Goal: Share content

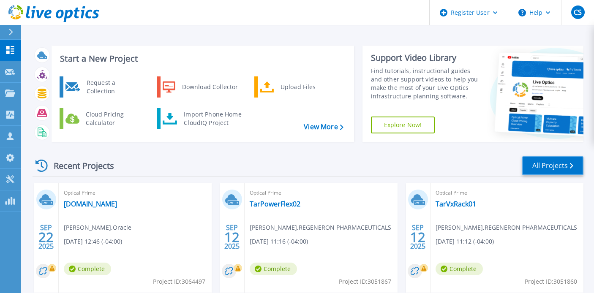
click at [558, 166] on link "All Projects" at bounding box center [552, 165] width 61 height 19
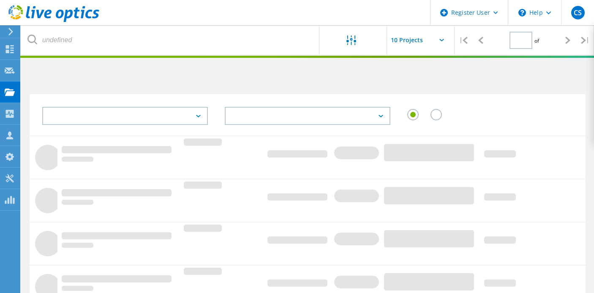
type input "3"
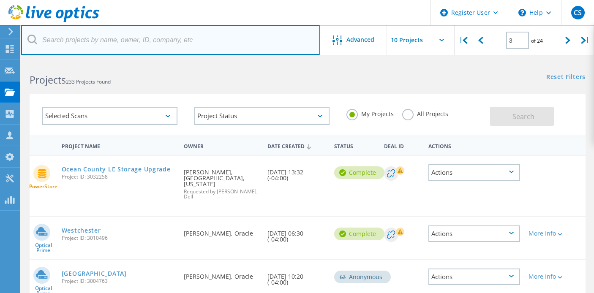
click at [64, 38] on input "text" at bounding box center [170, 40] width 299 height 30
click at [71, 38] on input "text" at bounding box center [170, 40] width 299 height 30
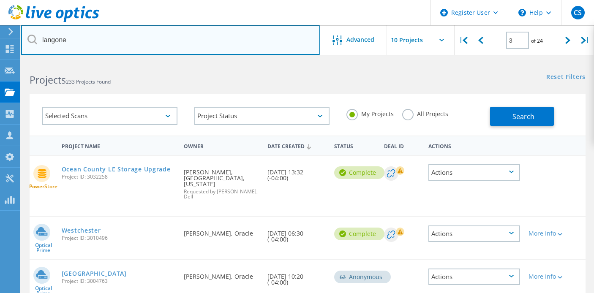
type input "langone"
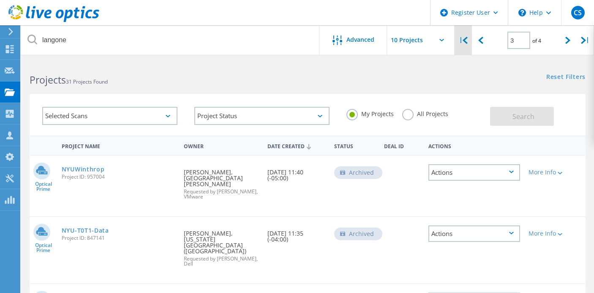
click at [466, 39] on icon at bounding box center [464, 40] width 5 height 7
type input "1"
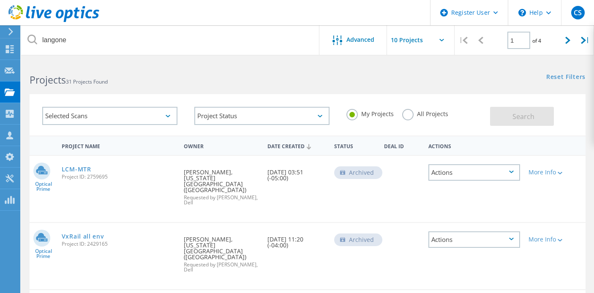
click at [407, 115] on label "All Projects" at bounding box center [425, 113] width 46 height 8
click at [0, 0] on input "All Projects" at bounding box center [0, 0] width 0 height 0
click at [516, 117] on span "Search" at bounding box center [523, 116] width 22 height 9
click at [114, 169] on link "Hyperflex Replacement" at bounding box center [99, 169] width 74 height 6
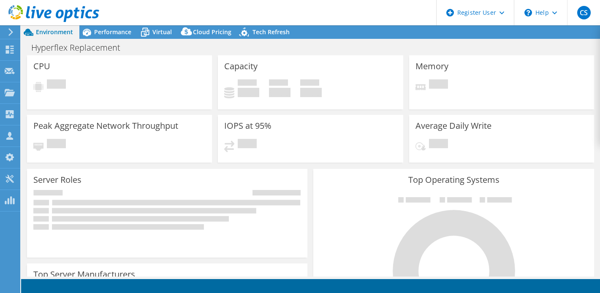
select select "USD"
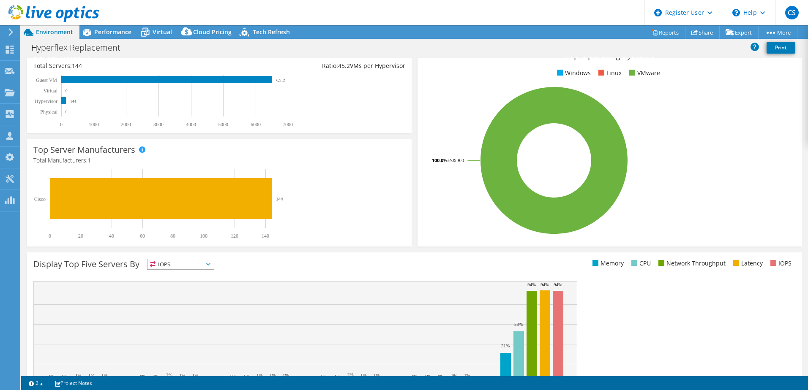
scroll to position [103, 0]
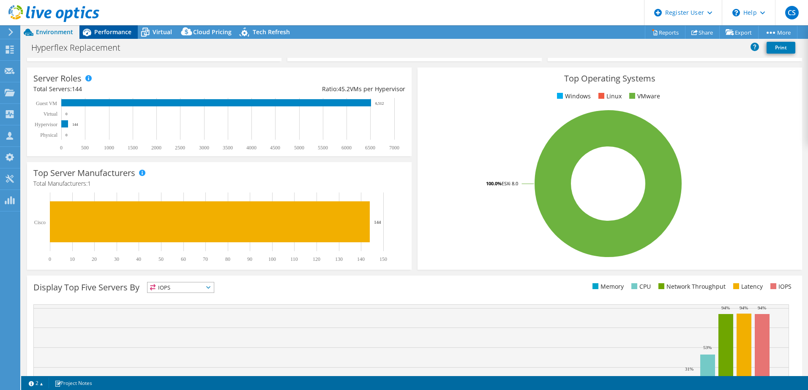
click at [111, 31] on span "Performance" at bounding box center [112, 32] width 37 height 8
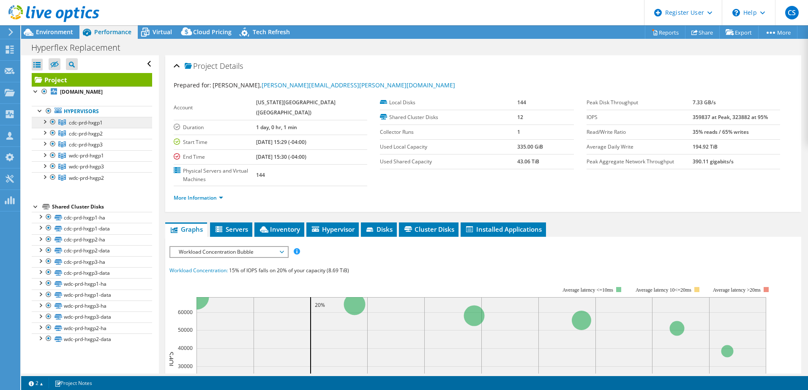
click at [89, 125] on span "cdc-prd-hxgp1" at bounding box center [86, 122] width 34 height 7
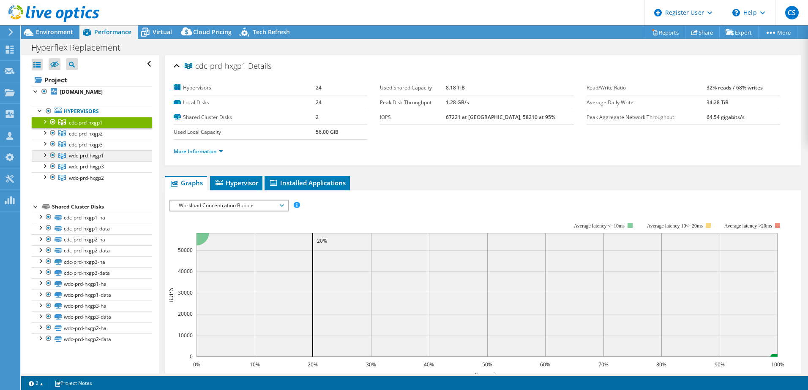
click at [105, 155] on link "wdc-prd-hxgp1" at bounding box center [92, 155] width 120 height 11
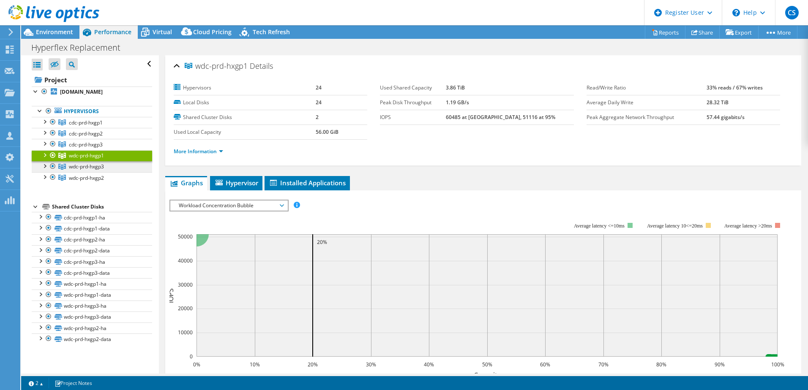
click at [118, 165] on link "wdc-prd-hxgp3" at bounding box center [92, 166] width 120 height 11
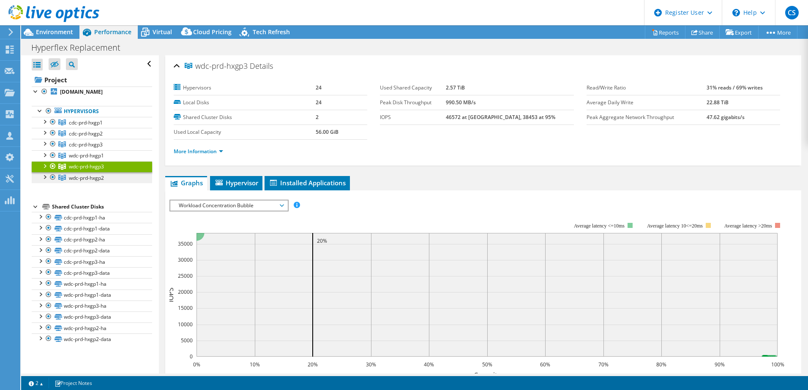
click at [118, 178] on link "wdc-prd-hxgp2" at bounding box center [92, 177] width 120 height 11
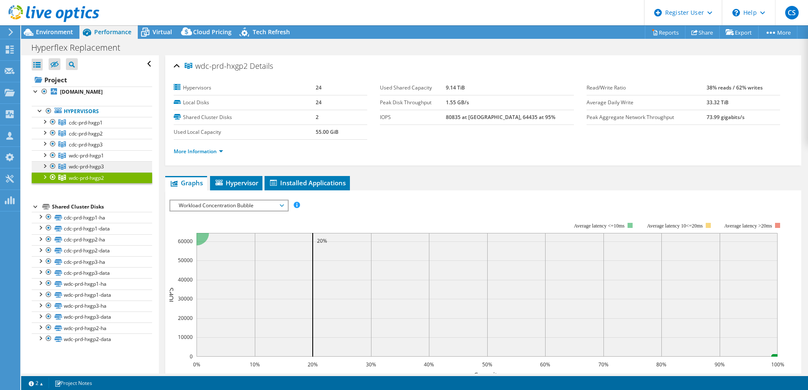
click at [114, 167] on link "wdc-prd-hxgp3" at bounding box center [92, 166] width 120 height 11
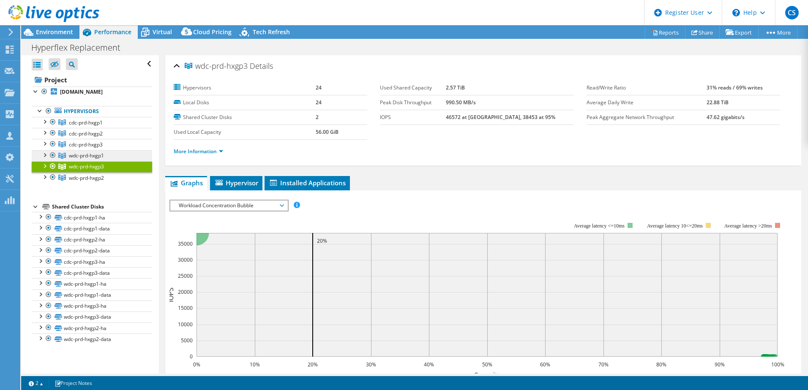
click at [112, 154] on link "wdc-prd-hxgp1" at bounding box center [92, 155] width 120 height 11
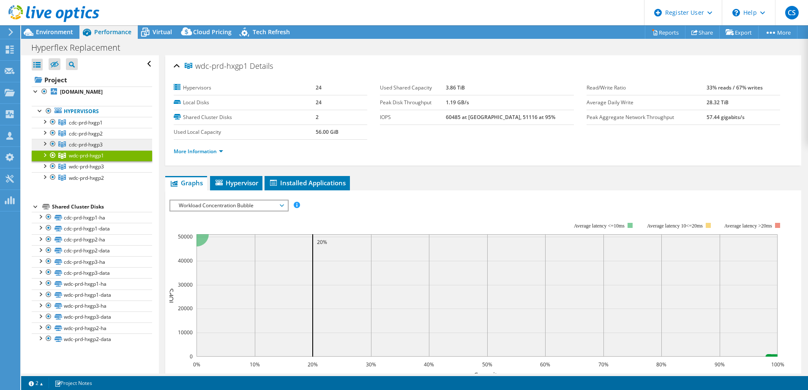
click at [82, 144] on span "cdc-prd-hxgp3" at bounding box center [86, 144] width 34 height 7
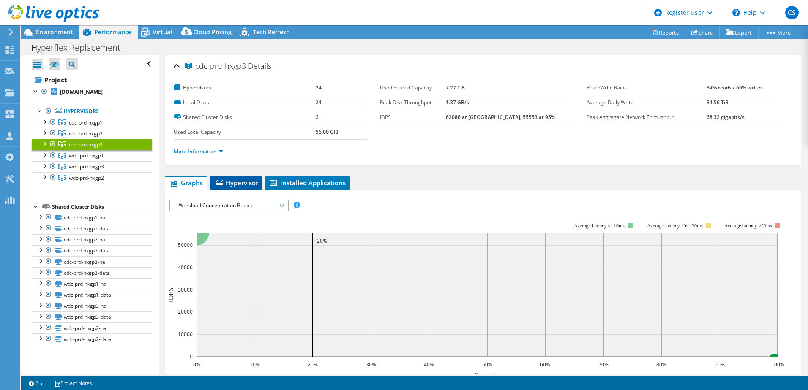
click at [233, 186] on span "Hypervisor" at bounding box center [236, 183] width 44 height 8
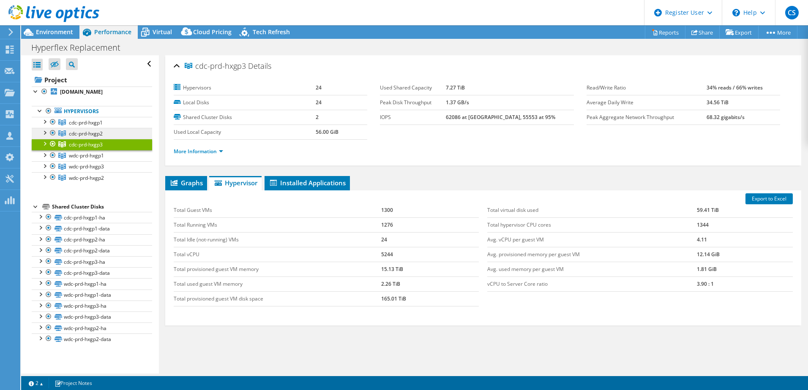
click at [72, 133] on span "cdc-prd-hxgp2" at bounding box center [86, 133] width 34 height 7
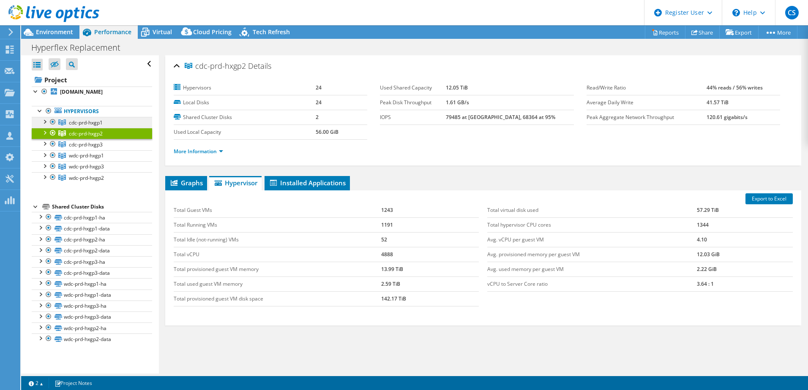
click at [74, 124] on span "cdc-prd-hxgp1" at bounding box center [86, 122] width 34 height 7
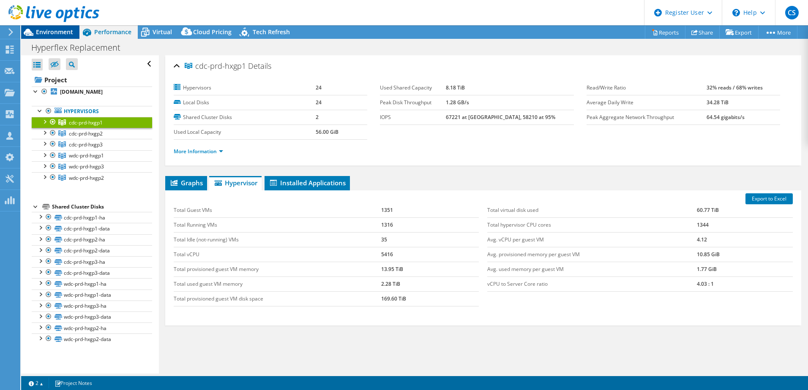
click at [58, 29] on span "Environment" at bounding box center [54, 32] width 37 height 8
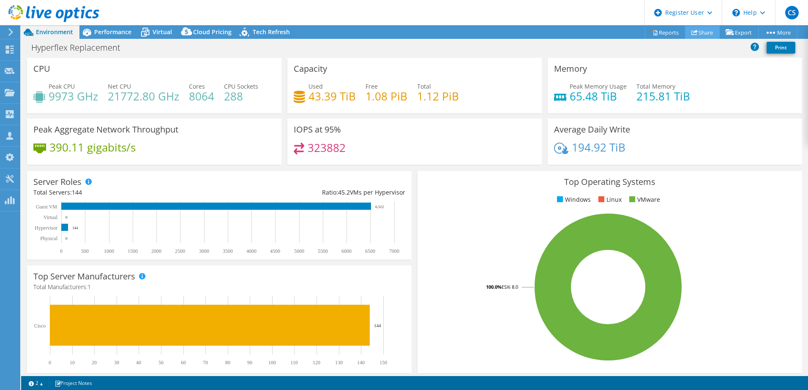
click at [600, 35] on link "Share" at bounding box center [702, 32] width 35 height 13
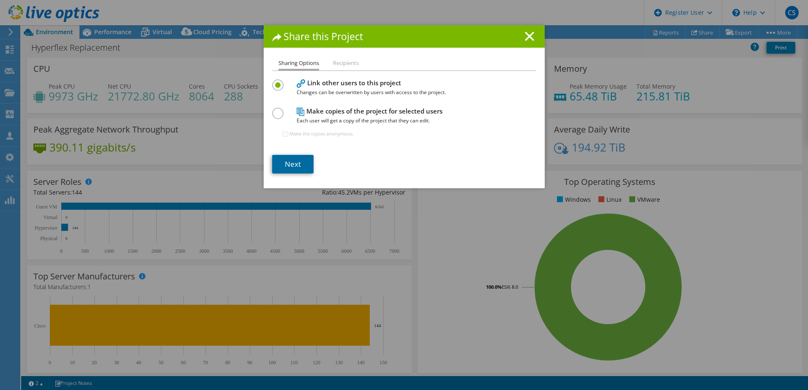
click at [282, 160] on link "Next" at bounding box center [292, 164] width 41 height 19
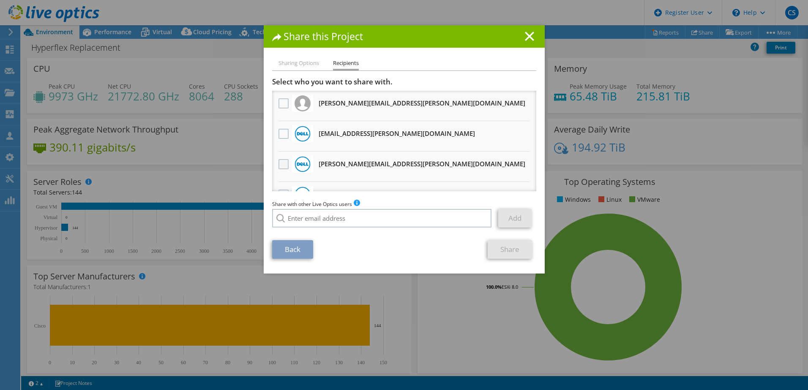
click at [281, 167] on label at bounding box center [284, 164] width 12 height 10
click at [0, 0] on input "checkbox" at bounding box center [0, 0] width 0 height 0
click at [509, 251] on link "Share" at bounding box center [509, 249] width 44 height 19
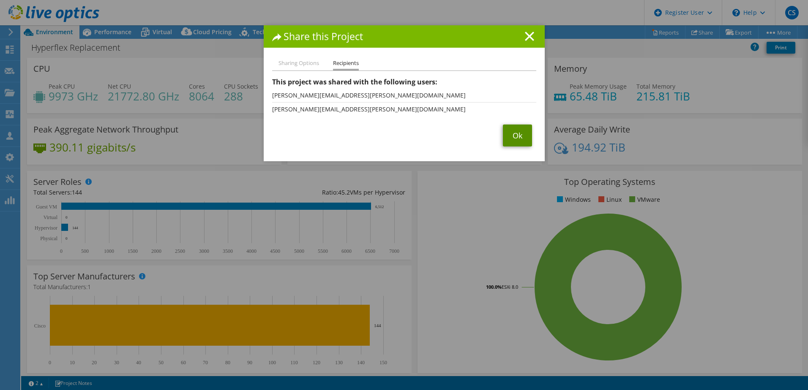
click at [507, 132] on link "Ok" at bounding box center [517, 136] width 29 height 22
